Goal: Task Accomplishment & Management: Manage account settings

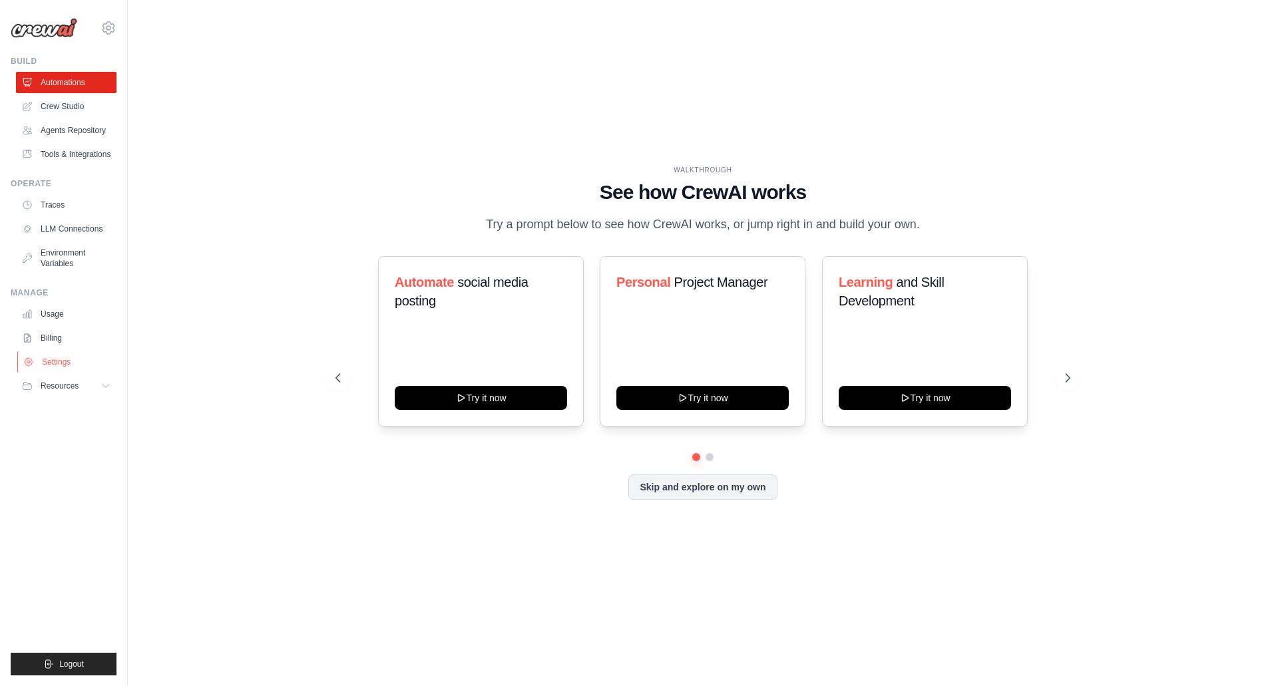
click at [71, 364] on link "Settings" at bounding box center [67, 362] width 101 height 21
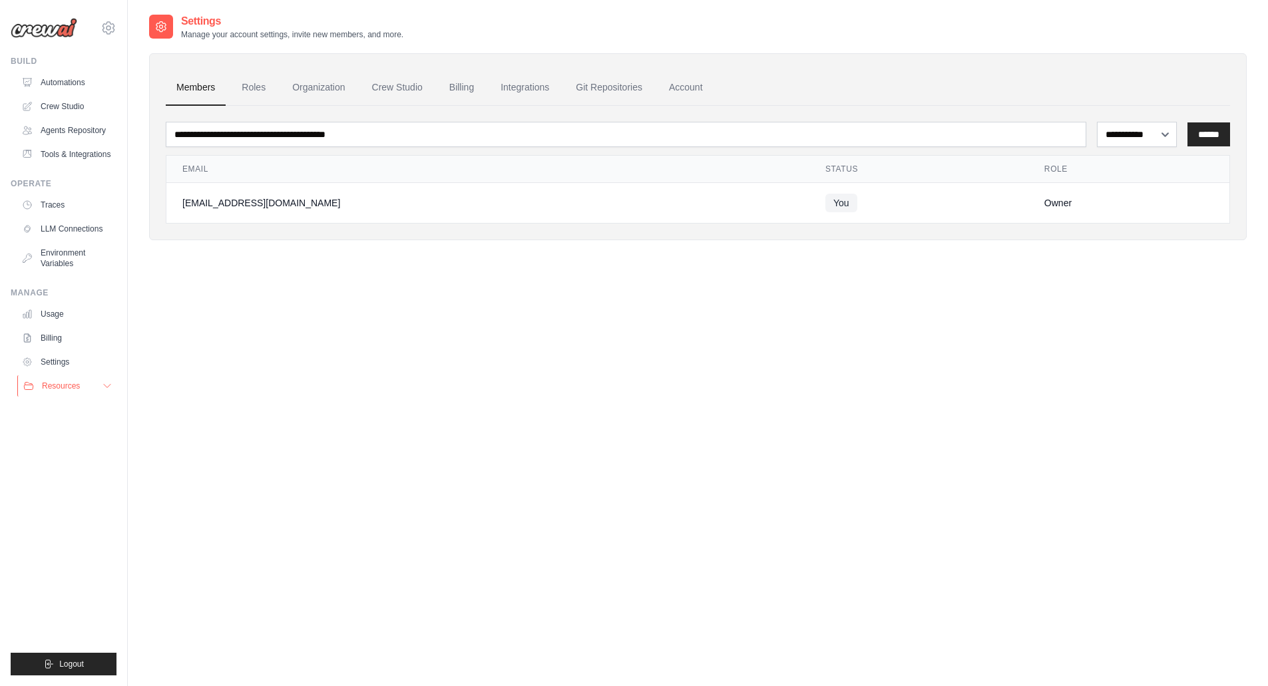
click at [69, 379] on button "Resources" at bounding box center [67, 385] width 101 height 21
click at [53, 370] on link "Settings" at bounding box center [67, 362] width 101 height 21
click at [57, 349] on ul "Usage Billing Settings Resources GitHub" at bounding box center [66, 350] width 101 height 93
click at [56, 327] on ul "Usage Billing Settings Resources GitHub" at bounding box center [66, 350] width 101 height 93
click at [58, 328] on link "Billing" at bounding box center [67, 338] width 101 height 21
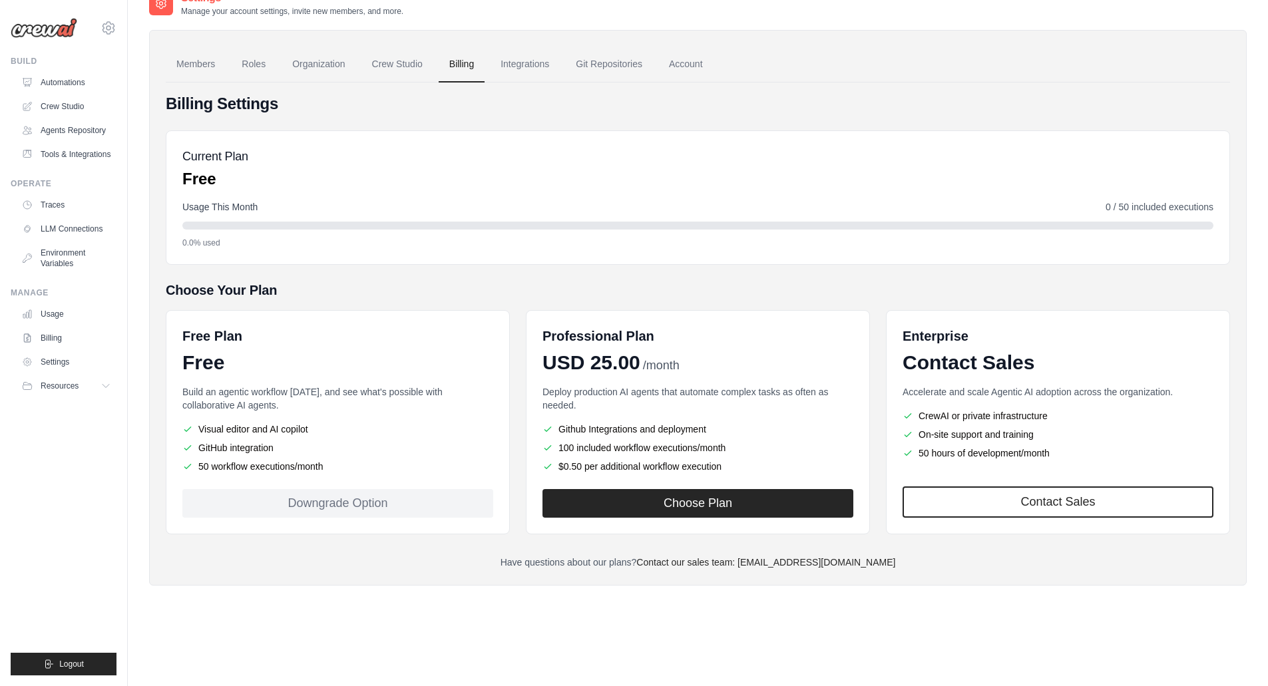
scroll to position [27, 0]
